Goal: Task Accomplishment & Management: Manage account settings

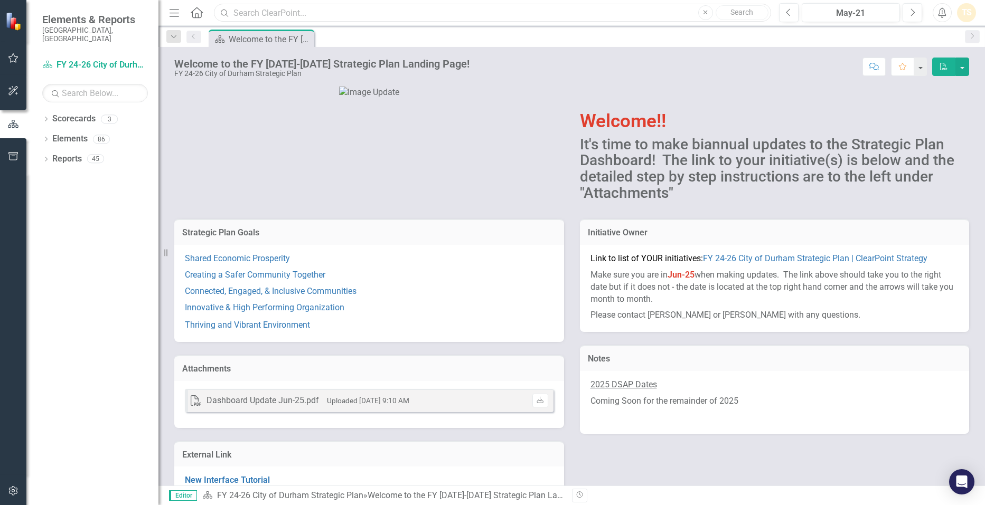
click at [322, 15] on input "text" at bounding box center [492, 13] width 556 height 18
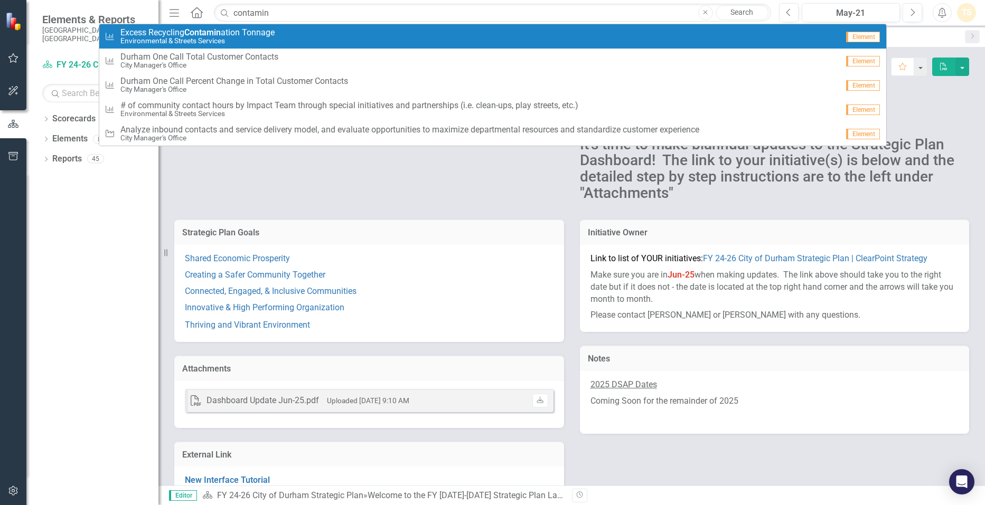
click at [314, 42] on div "Measure Excess Recycling Contamin ation Tonnage Environmental & Streets Services" at bounding box center [471, 36] width 733 height 17
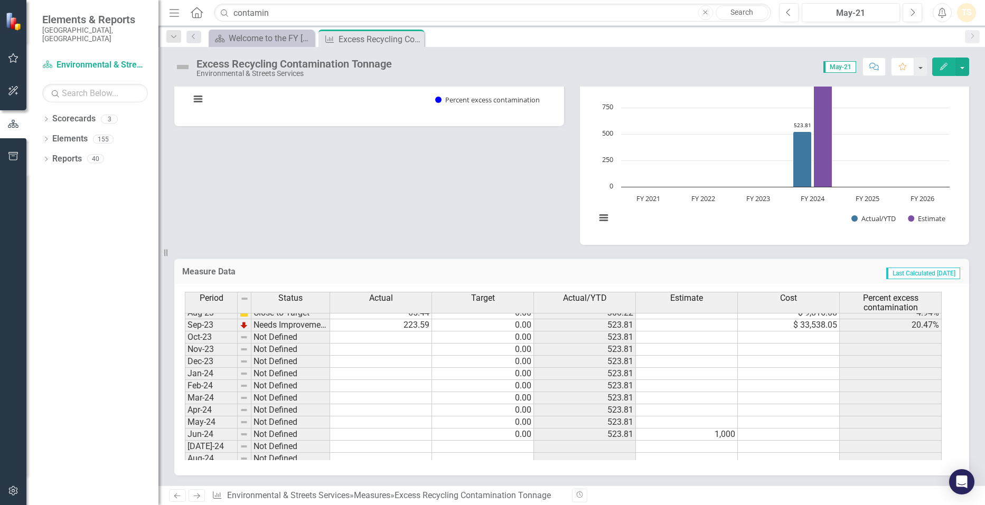
scroll to position [270, 0]
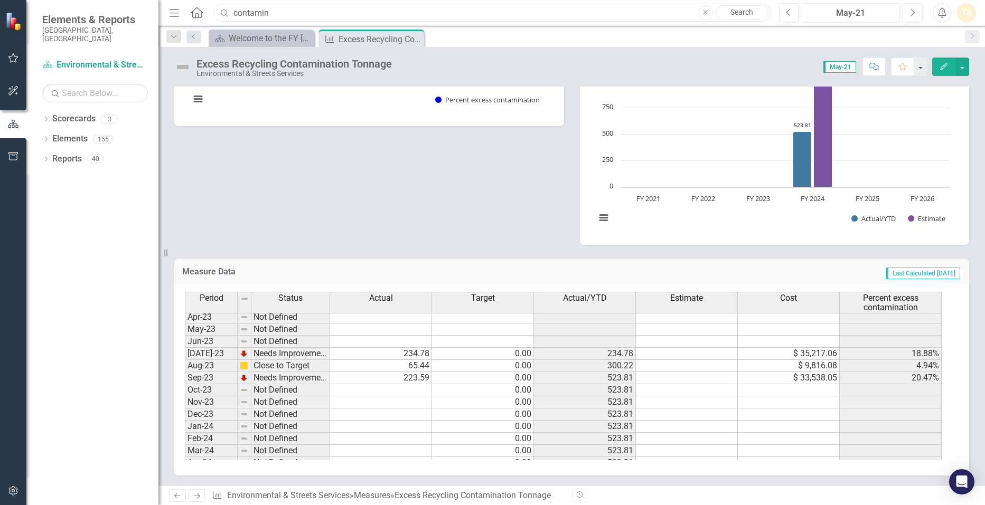
click at [284, 12] on input "contamin" at bounding box center [492, 13] width 556 height 18
type input "c"
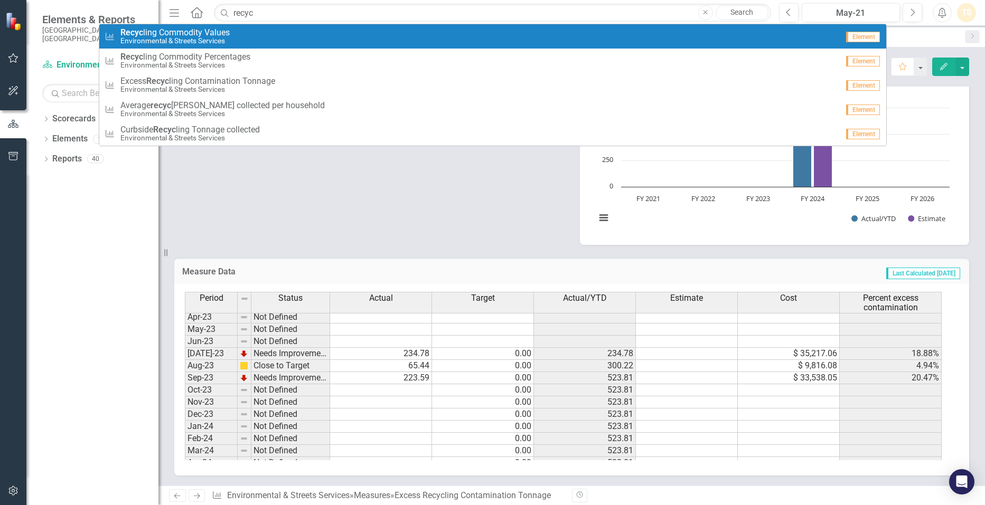
click at [197, 35] on span "Recyc ling Commodity Values" at bounding box center [174, 33] width 109 height 10
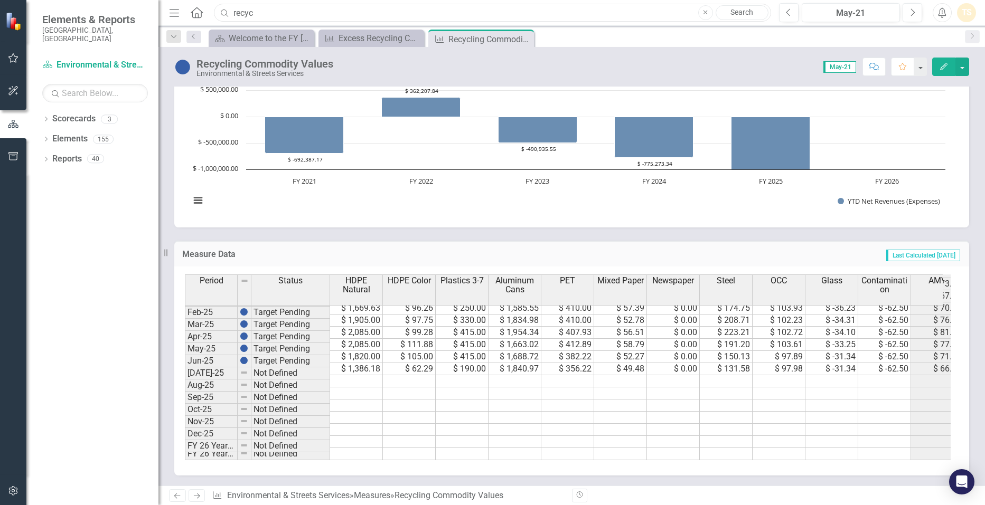
drag, startPoint x: 272, startPoint y: 15, endPoint x: 190, endPoint y: 2, distance: 83.4
click at [190, 2] on div "Menu Home Search recyc Close Search Previous May-21 Next Alerts TS User Edit Pr…" at bounding box center [571, 13] width 826 height 26
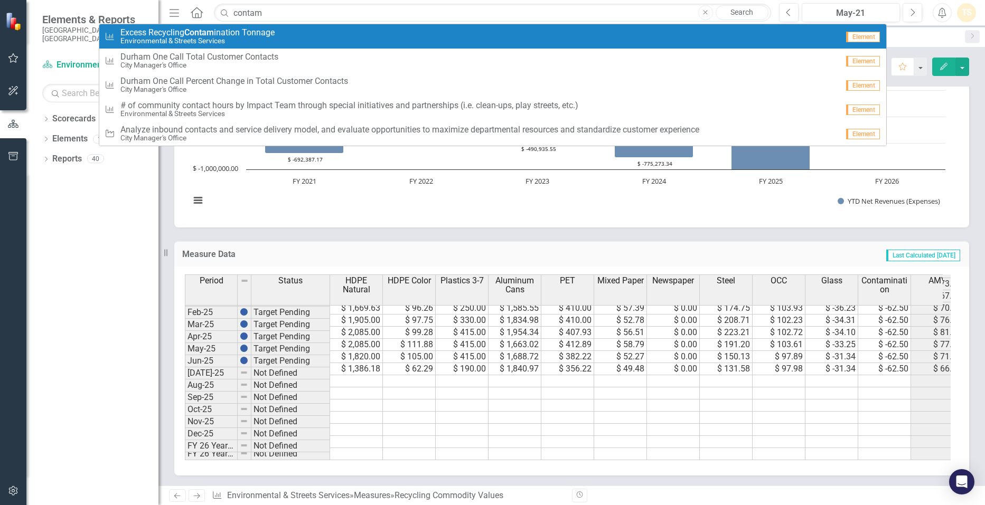
click at [213, 39] on small "Environmental & Streets Services" at bounding box center [197, 41] width 154 height 8
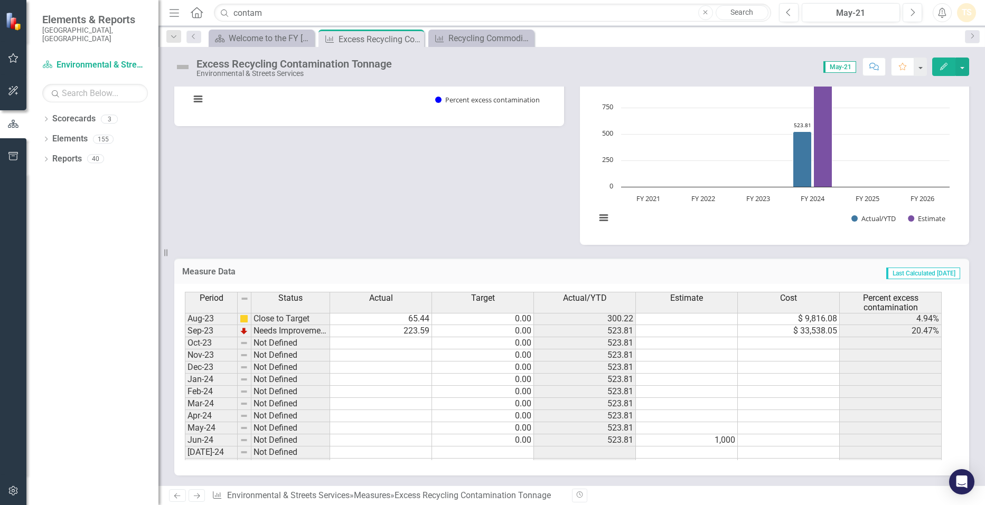
scroll to position [264, 0]
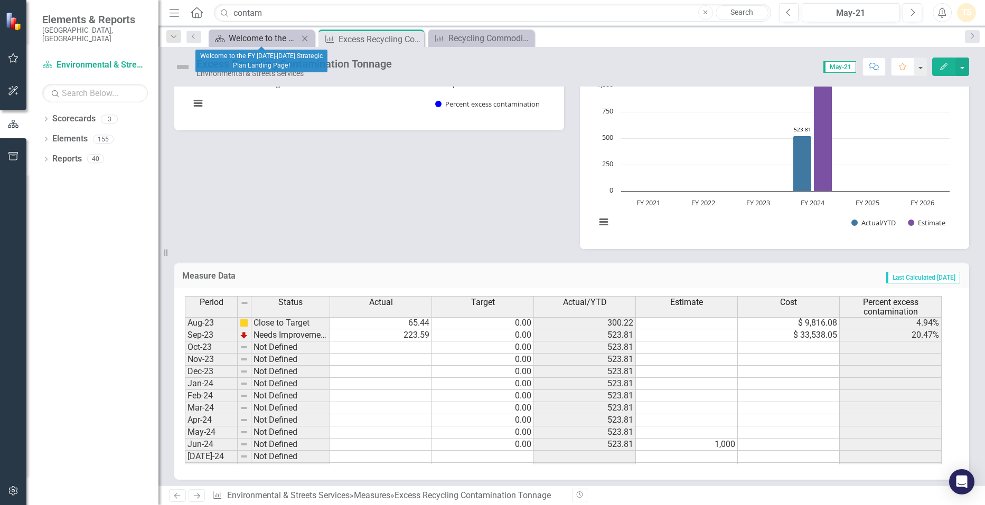
click at [270, 41] on div "Welcome to the FY [DATE]-[DATE] Strategic Plan Landing Page!" at bounding box center [264, 38] width 70 height 13
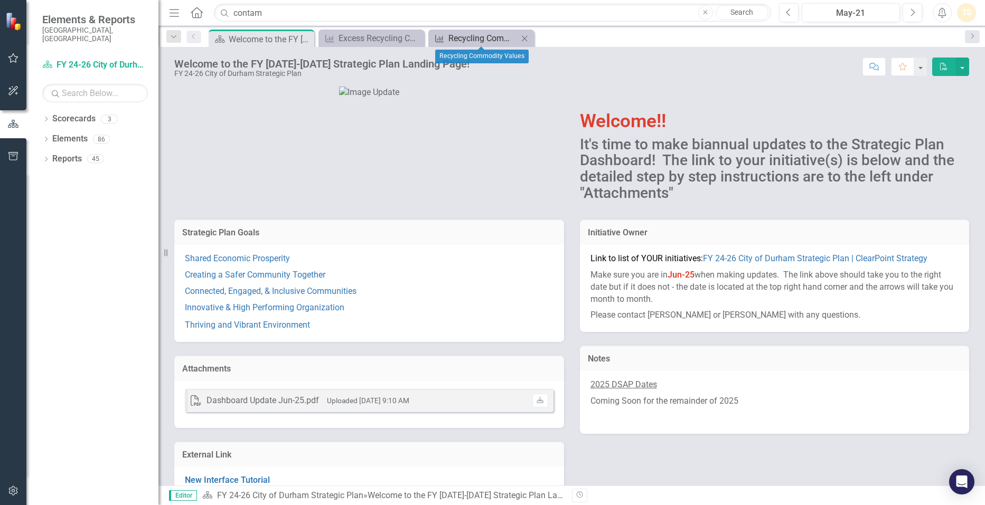
click at [494, 38] on div "Recycling Commodity Values" at bounding box center [483, 38] width 70 height 13
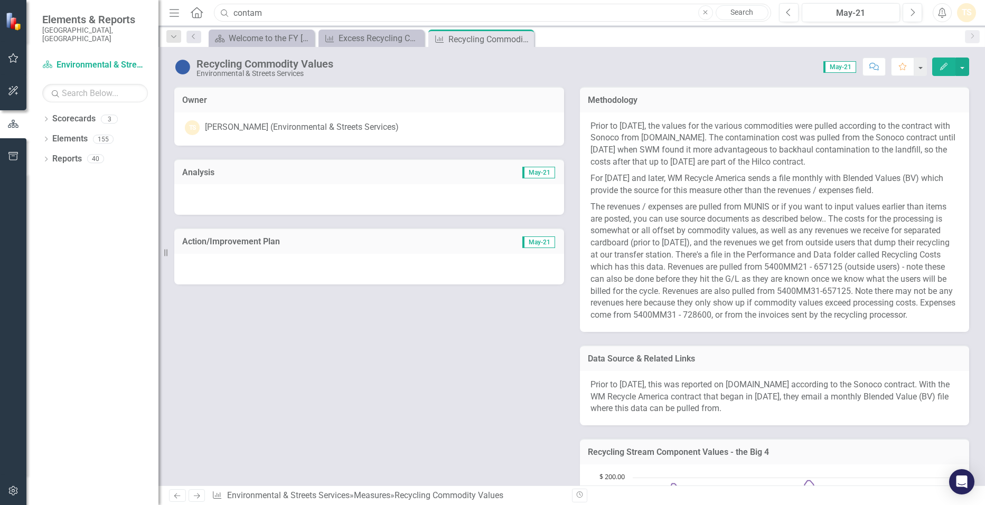
drag, startPoint x: 329, startPoint y: 12, endPoint x: 220, endPoint y: 1, distance: 109.8
click at [220, 1] on div "Menu Home Search contam Close Search Previous May-21 Next Alerts TS User Edit P…" at bounding box center [571, 13] width 826 height 26
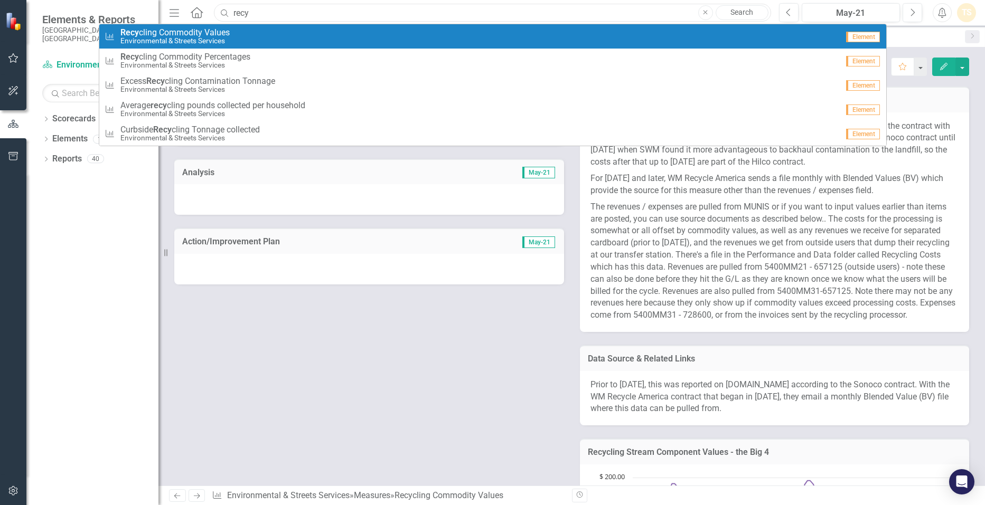
type input "recy"
click at [206, 25] on link "Measure Recy cling Commodity Values Environmental & Streets Services Element" at bounding box center [492, 36] width 787 height 24
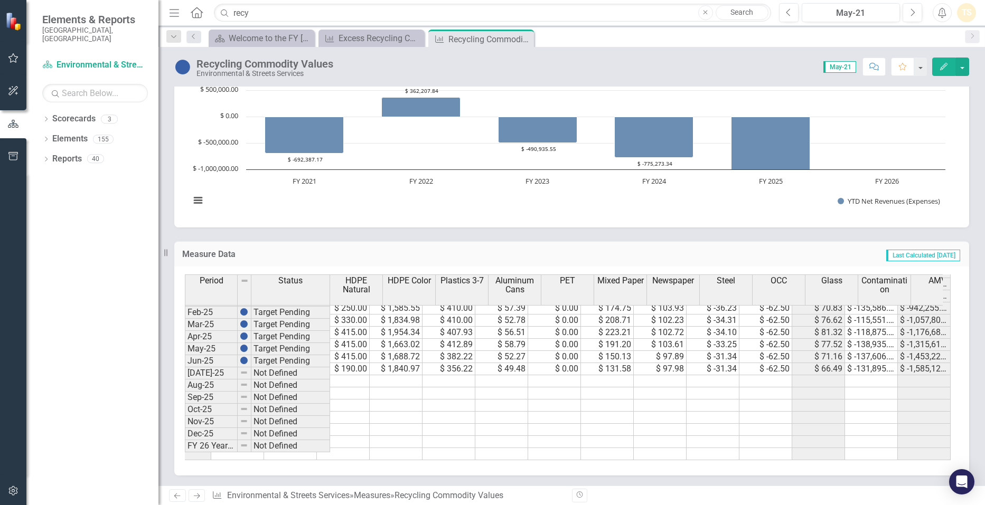
scroll to position [0, 127]
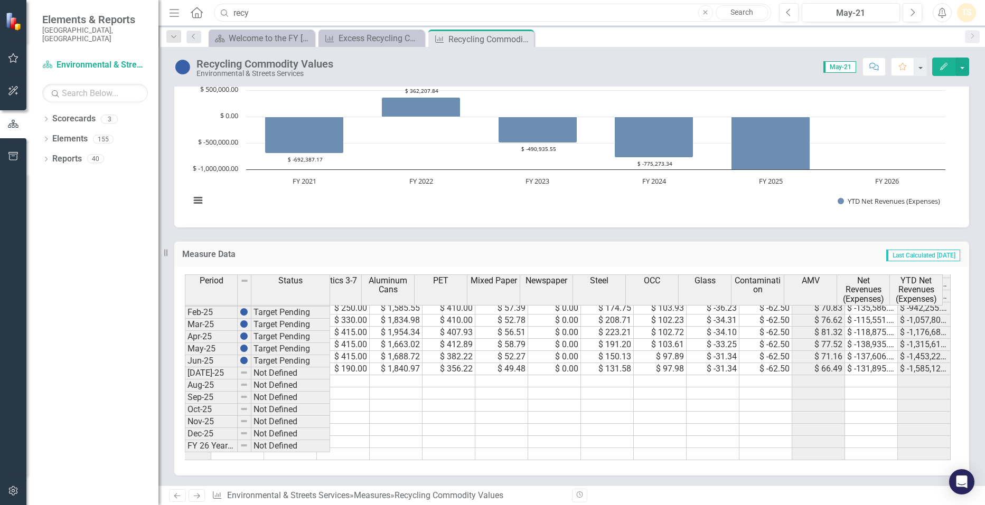
click at [290, 12] on input "recy" at bounding box center [492, 13] width 556 height 18
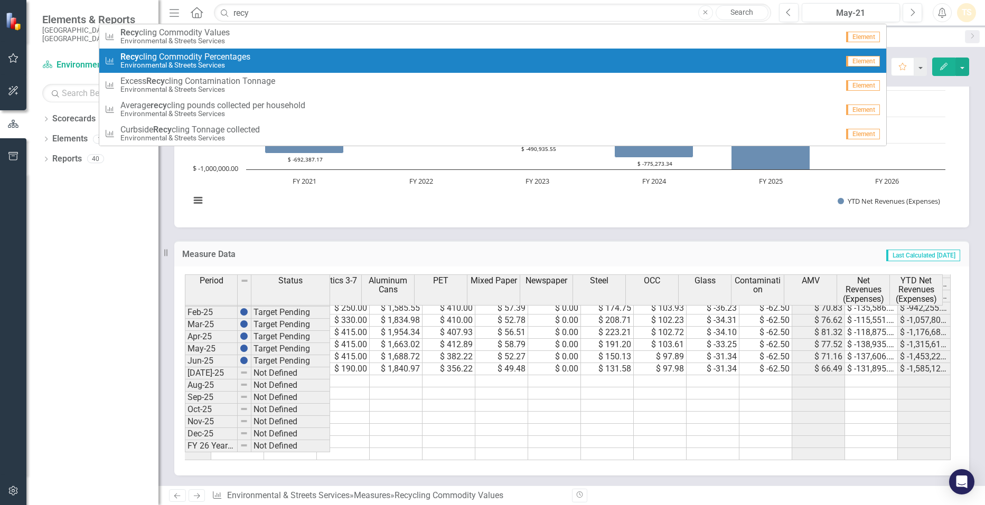
click at [204, 56] on span "Recy cling Commodity Percentages" at bounding box center [185, 57] width 130 height 10
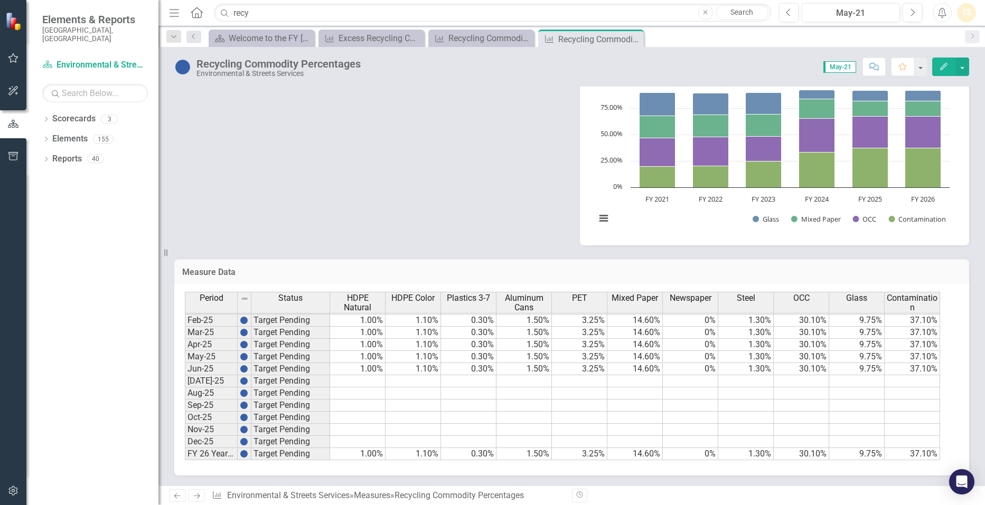
scroll to position [248, 0]
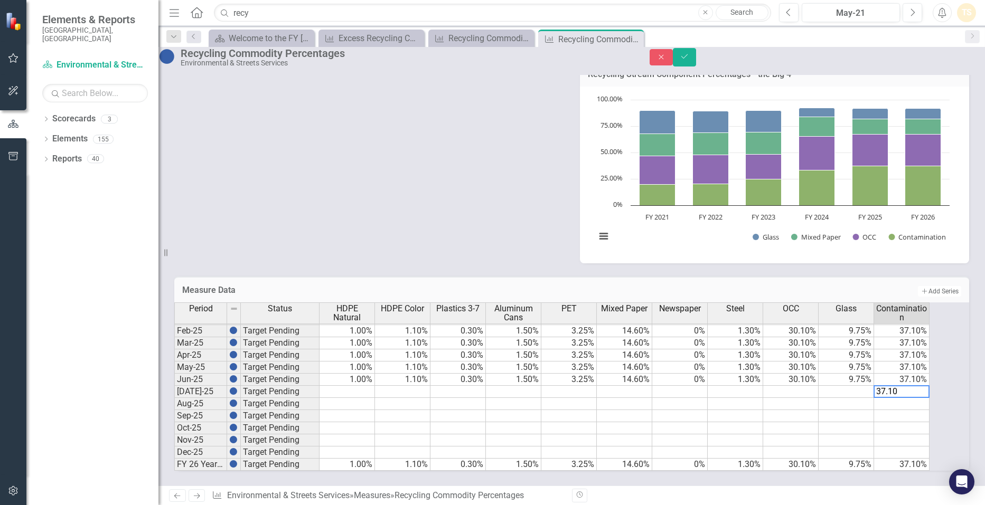
click at [915, 398] on td at bounding box center [901, 404] width 55 height 12
click at [910, 410] on td at bounding box center [901, 416] width 55 height 12
type textarea "37.10"
click at [906, 434] on td at bounding box center [901, 440] width 55 height 12
click at [903, 422] on td at bounding box center [901, 428] width 55 height 12
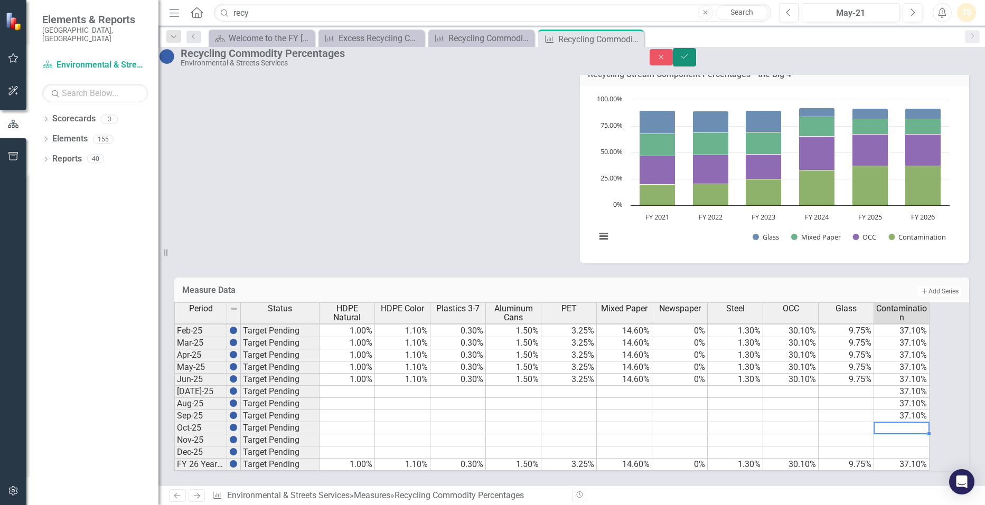
click at [696, 55] on button "Save" at bounding box center [684, 57] width 23 height 18
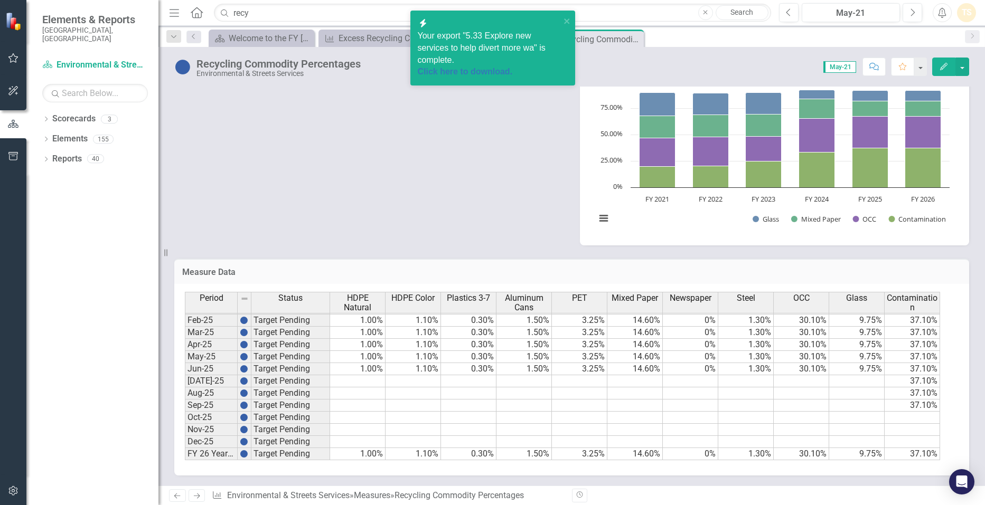
scroll to position [534, 0]
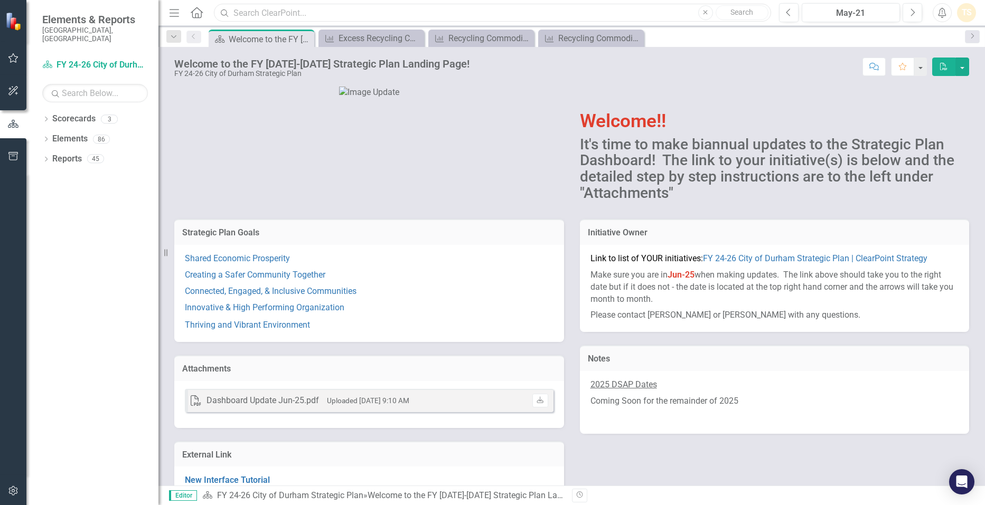
click at [430, 4] on input "text" at bounding box center [492, 13] width 556 height 18
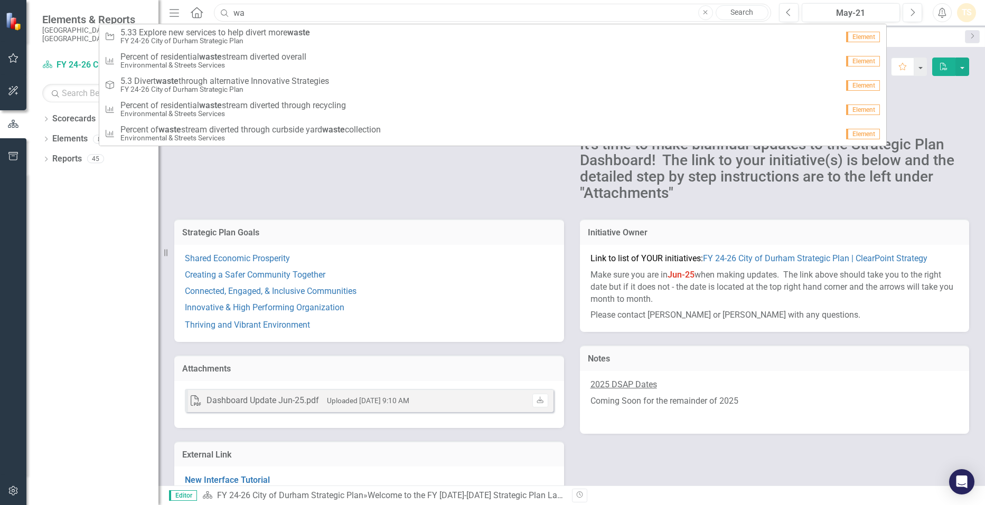
type input "w"
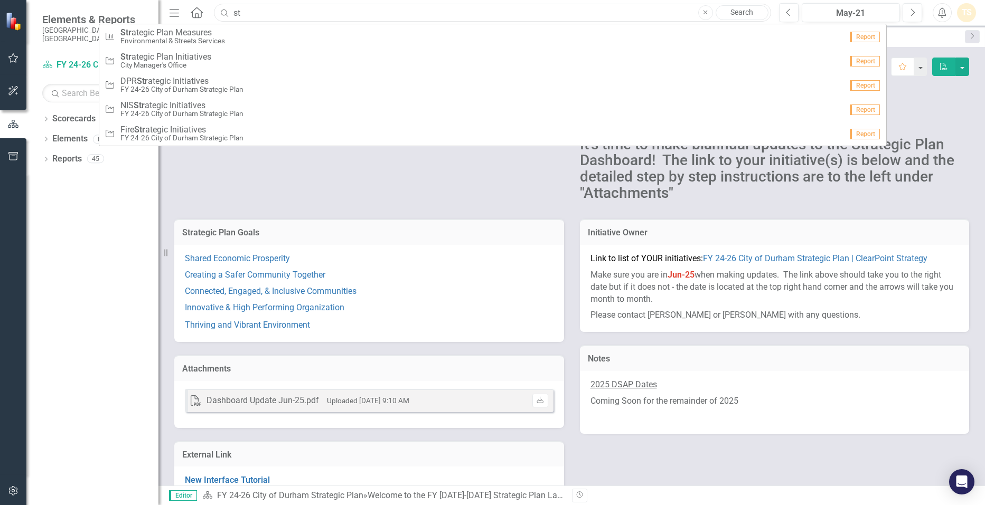
type input "s"
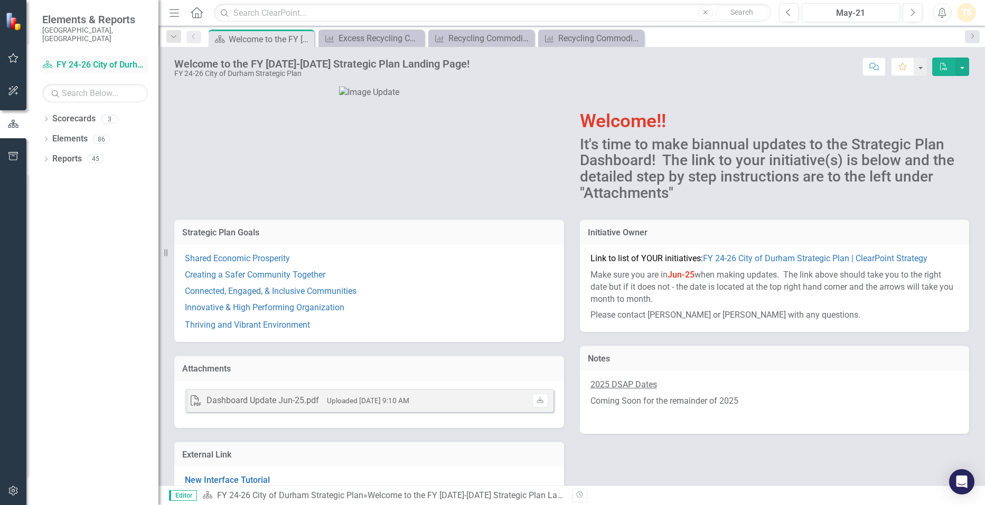
click at [87, 59] on link "Scorecard FY 24-26 City of Durham Strategic Plan" at bounding box center [95, 65] width 106 height 12
click at [42, 60] on icon "Scorecard" at bounding box center [47, 64] width 11 height 8
drag, startPoint x: 78, startPoint y: 48, endPoint x: 38, endPoint y: 56, distance: 41.1
click at [78, 56] on div "Scorecard FY 24-26 City of Durham Strategic Plan" at bounding box center [95, 64] width 106 height 17
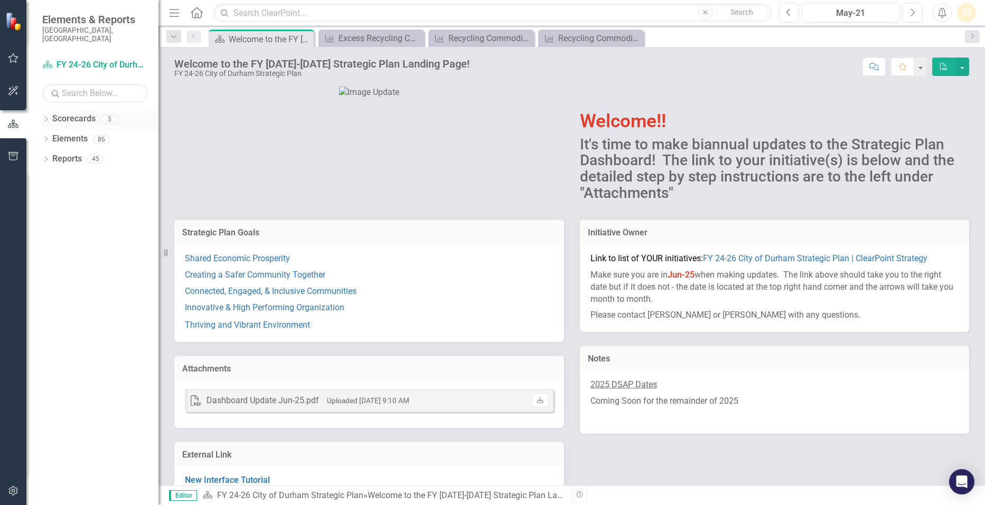
click at [67, 113] on link "Scorecards" at bounding box center [73, 119] width 43 height 12
click at [96, 59] on link "Scorecard FY 24-26 City of Durham Strategic Plan" at bounding box center [95, 65] width 106 height 12
click at [289, 330] on link "Thriving and Vibrant Environment" at bounding box center [247, 325] width 125 height 10
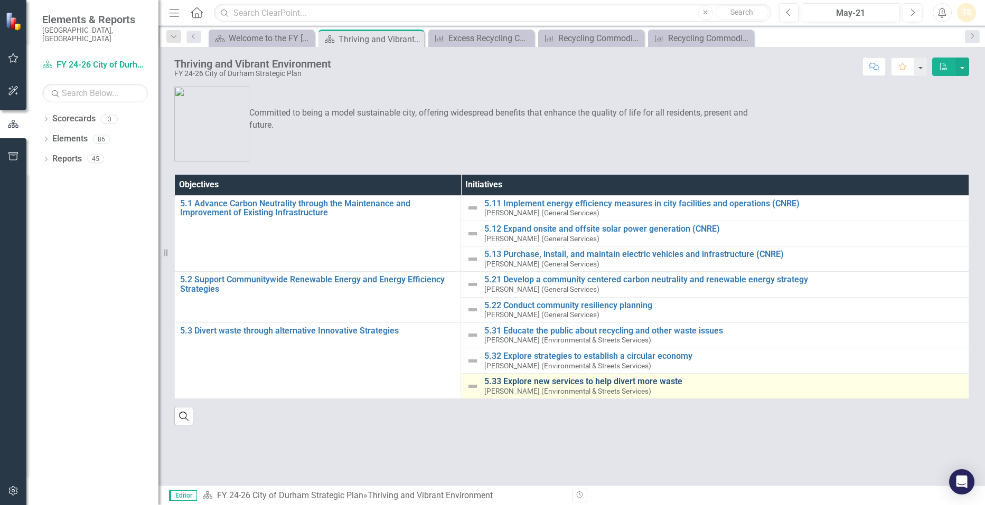
click at [585, 380] on link "5.33 Explore new services to help divert more waste" at bounding box center [723, 382] width 479 height 10
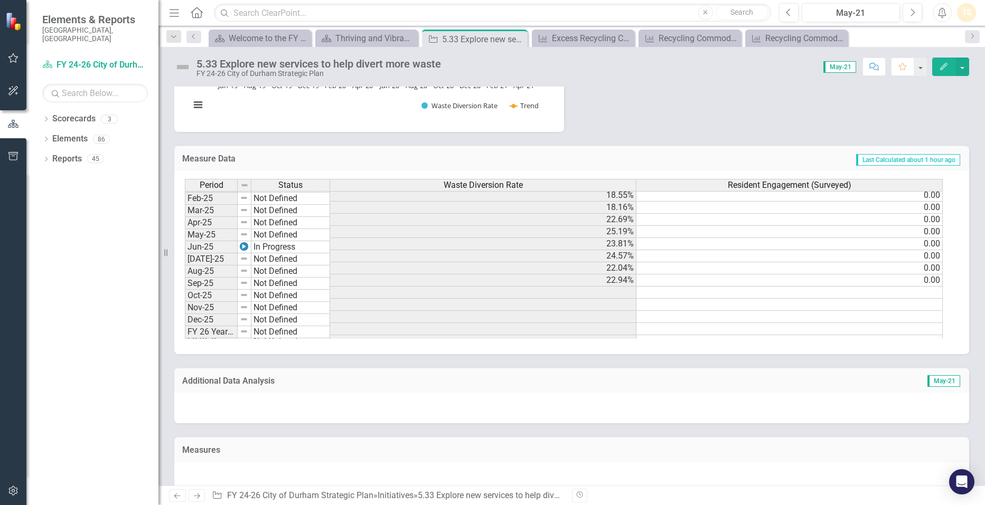
scroll to position [534, 0]
click at [964, 70] on button "button" at bounding box center [962, 67] width 14 height 18
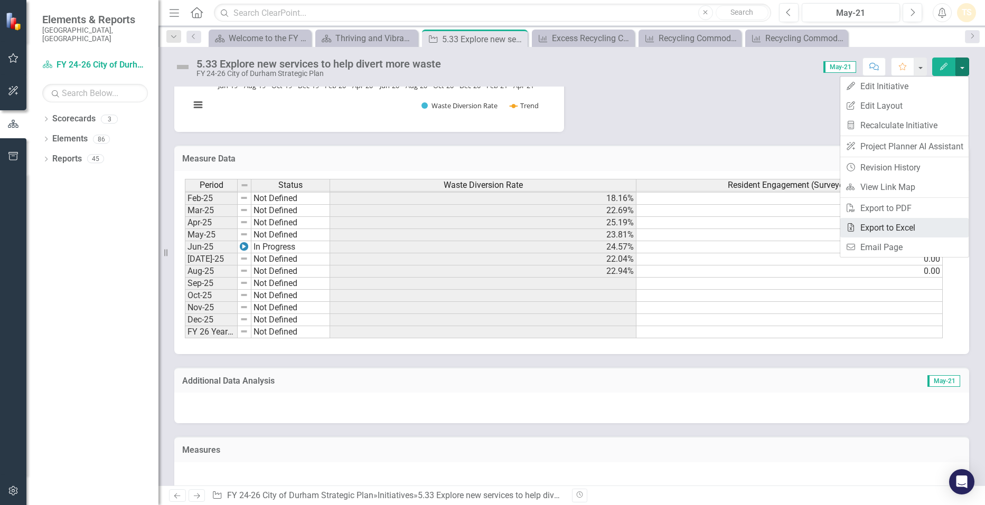
click at [921, 224] on link "Excel Export to Excel" at bounding box center [904, 228] width 128 height 20
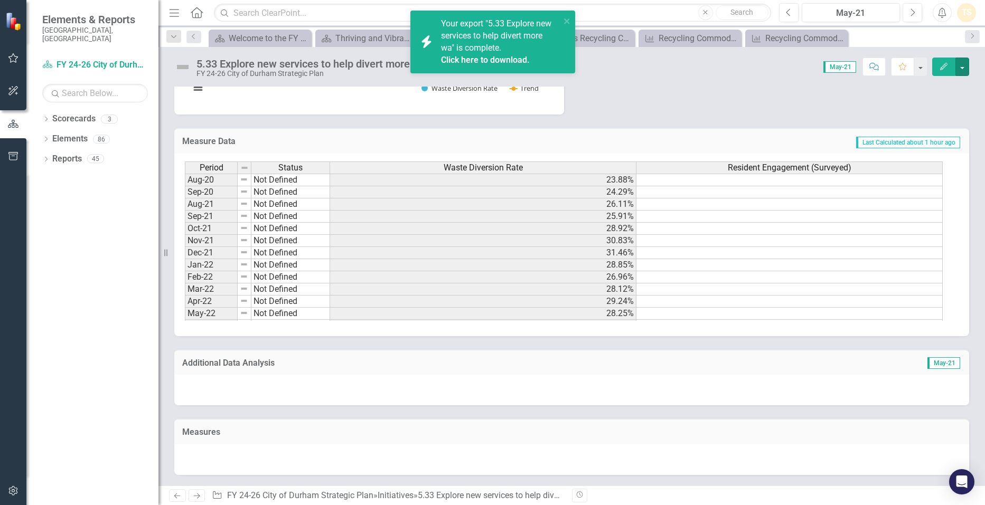
scroll to position [716, 0]
click at [491, 56] on link "Click here to download." at bounding box center [485, 60] width 89 height 10
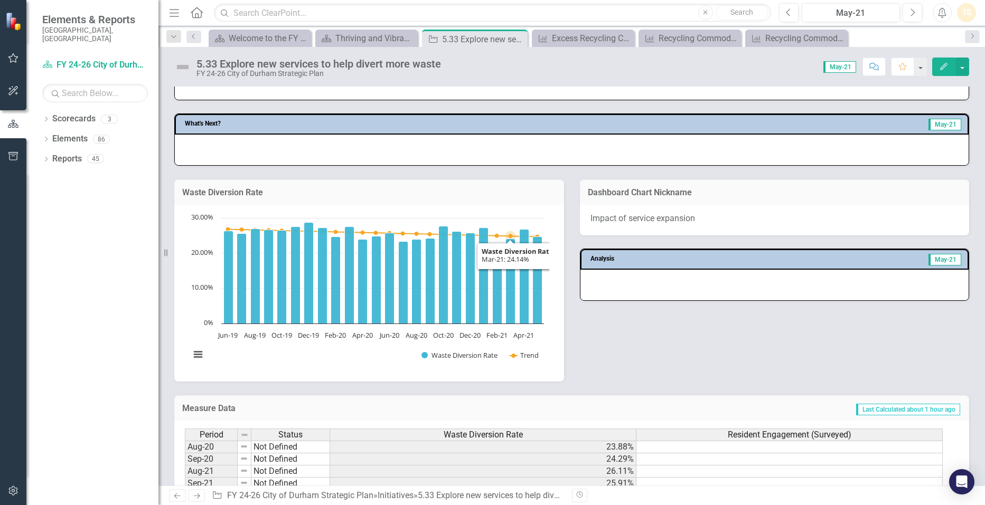
scroll to position [452, 0]
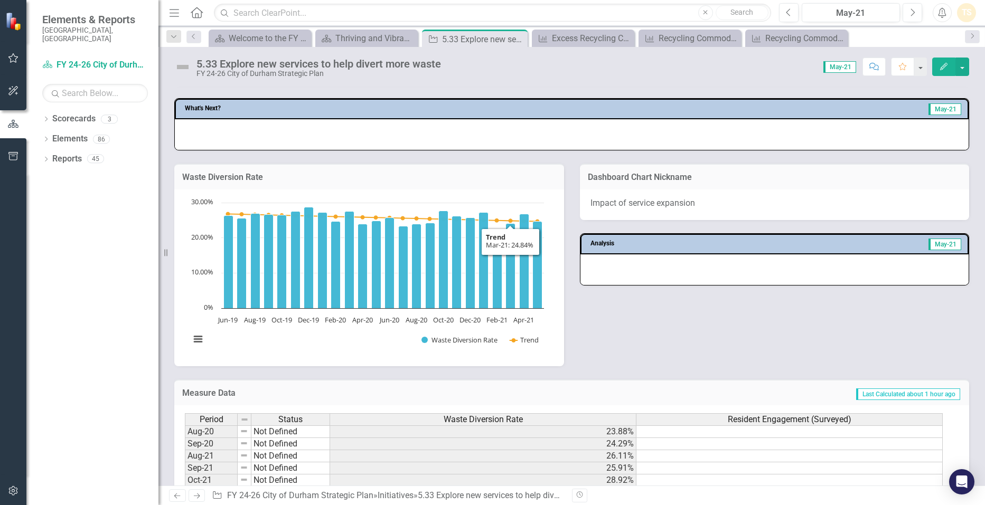
click at [730, 366] on div "Waste Diversion Rate Chart Combination chart with 2 data series. The chart has …" at bounding box center [571, 258] width 810 height 216
